Goal: Task Accomplishment & Management: Use online tool/utility

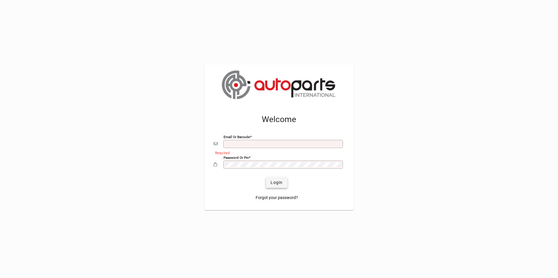
type input "**********"
drag, startPoint x: 283, startPoint y: 183, endPoint x: 280, endPoint y: 186, distance: 4.2
click at [283, 183] on span "submit" at bounding box center [276, 183] width 21 height 14
